Goal: Register for event/course

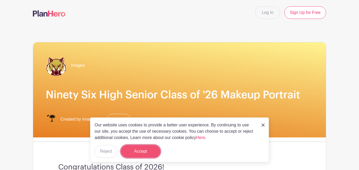
click at [148, 148] on button "Accept" at bounding box center [140, 151] width 39 height 13
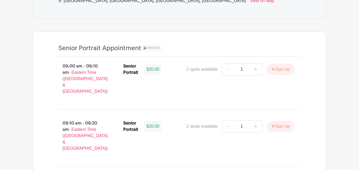
scroll to position [336, 0]
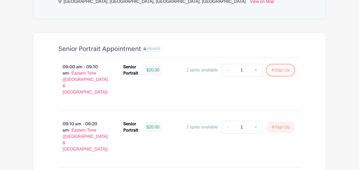
click at [275, 70] on button "Sign Up" at bounding box center [281, 70] width 28 height 11
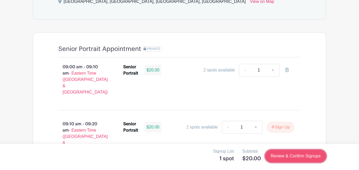
click at [297, 158] on link "Review & Confirm Signups" at bounding box center [295, 156] width 61 height 13
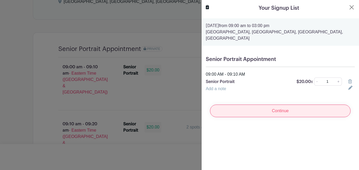
click at [275, 113] on input "Continue" at bounding box center [280, 111] width 141 height 13
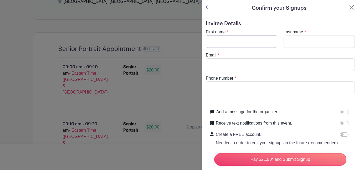
click at [232, 40] on input "First name" at bounding box center [242, 41] width 72 height 13
type input "peyton"
click at [297, 42] on input "Last name" at bounding box center [320, 41] width 72 height 13
type input "[PERSON_NAME]"
click at [256, 64] on input "Email" at bounding box center [280, 64] width 149 height 13
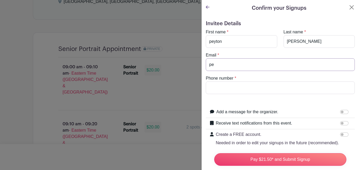
type input "p"
type input "t"
type input "[EMAIL_ADDRESS][DOMAIN_NAME]"
click at [253, 90] on input "Phone number" at bounding box center [280, 88] width 149 height 13
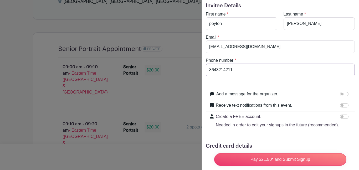
scroll to position [55, 0]
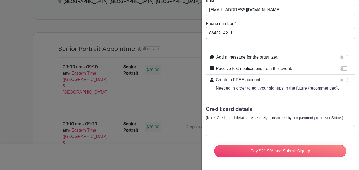
type input "8643214211"
click at [346, 70] on input "Receive text notifications from this event." at bounding box center [344, 69] width 8 height 4
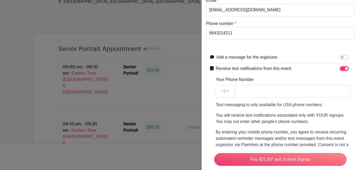
click at [343, 70] on input "Receive text notifications from this event." at bounding box center [344, 69] width 8 height 4
checkbox input "false"
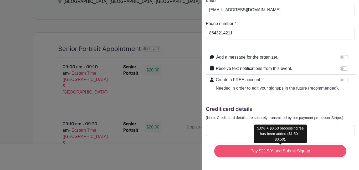
click at [273, 153] on input "Pay $21.50* and Submit Signup" at bounding box center [280, 151] width 132 height 13
click at [287, 152] on input "Pay $21.50* and Submit Signup" at bounding box center [280, 151] width 132 height 13
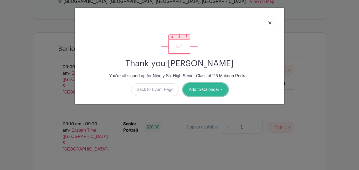
click at [197, 94] on button "Add to Calendar" at bounding box center [205, 89] width 45 height 13
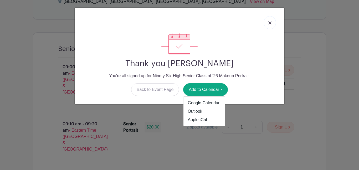
click at [269, 19] on link at bounding box center [270, 22] width 12 height 13
